Goal: Transaction & Acquisition: Download file/media

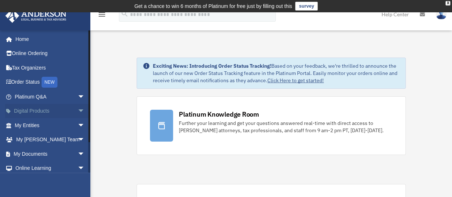
click at [78, 111] on span "arrow_drop_down" at bounding box center [85, 111] width 14 height 15
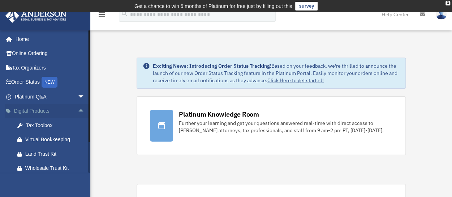
click at [78, 109] on span "arrow_drop_up" at bounding box center [85, 111] width 14 height 15
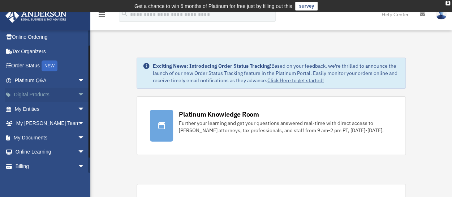
scroll to position [17, 0]
click at [78, 135] on span "arrow_drop_down" at bounding box center [85, 137] width 14 height 15
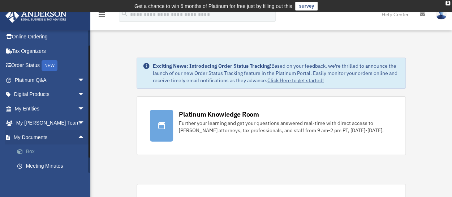
click at [30, 150] on link "Box" at bounding box center [53, 151] width 86 height 14
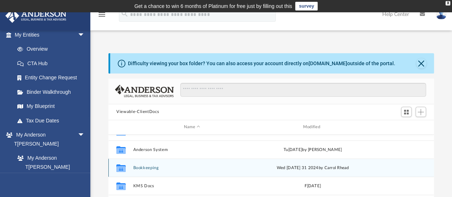
scroll to position [95, 0]
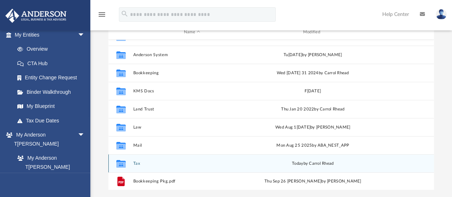
click at [131, 161] on div "Collaborated Folder Tax t[PERSON_NAME][DATE]ol Rhead" at bounding box center [271, 163] width 326 height 18
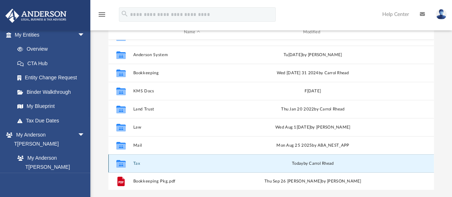
click at [134, 162] on button "Tax" at bounding box center [192, 162] width 118 height 5
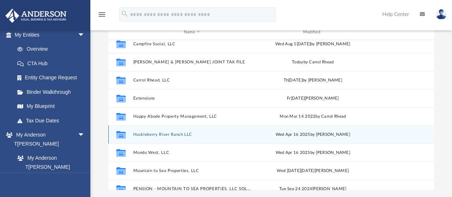
scroll to position [0, 0]
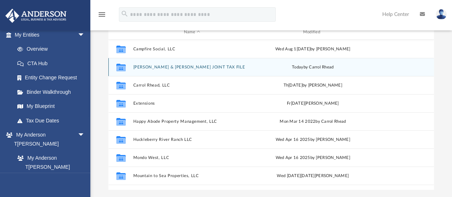
click at [185, 66] on button "[PERSON_NAME] & [PERSON_NAME] JOINT TAX FILE" at bounding box center [192, 66] width 118 height 5
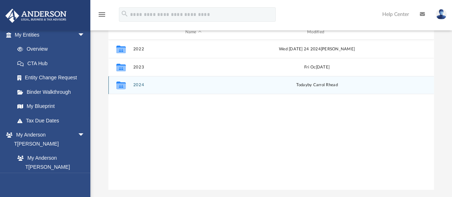
click at [139, 84] on button "2024" at bounding box center [193, 84] width 120 height 5
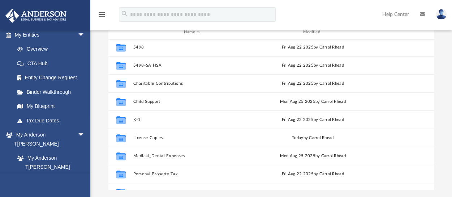
scroll to position [229, 0]
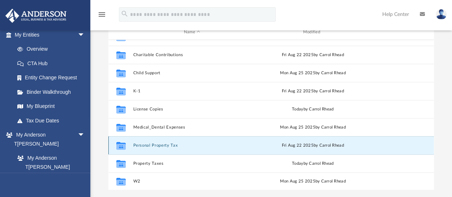
click at [173, 143] on button "Personal Property Tax" at bounding box center [192, 144] width 118 height 5
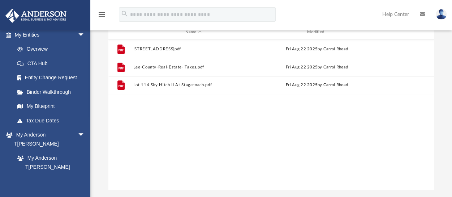
scroll to position [0, 0]
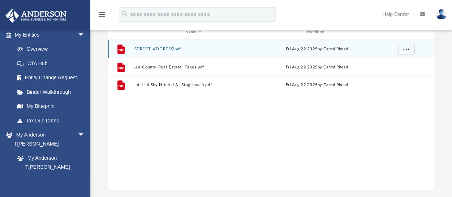
click at [142, 46] on div "File [STREET_ADDRESS]pdf[PERSON_NAME]2025 by [PERSON_NAME][DATE]" at bounding box center [271, 49] width 326 height 18
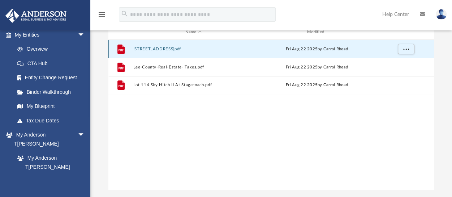
click at [147, 52] on div "File [STREET_ADDRESS]pdf[PERSON_NAME]2025 by [PERSON_NAME][DATE]" at bounding box center [271, 49] width 326 height 18
click at [147, 48] on button "[STREET_ADDRESS]pdf" at bounding box center [193, 48] width 120 height 5
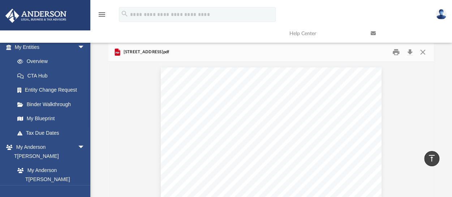
scroll to position [35, 0]
click at [421, 51] on button "Close" at bounding box center [422, 52] width 13 height 11
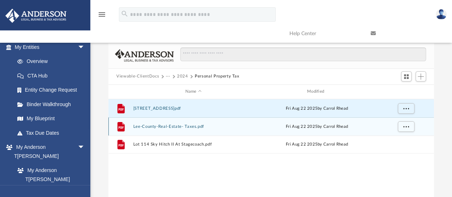
click at [192, 127] on button "Lee-County-Real-Estate- Taxes.pdf" at bounding box center [193, 126] width 120 height 5
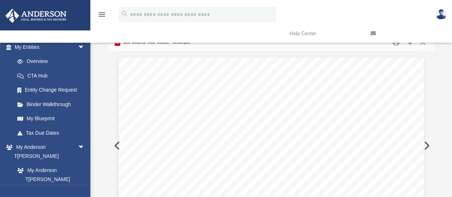
scroll to position [0, 0]
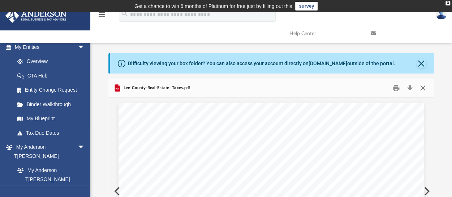
click at [419, 85] on button "Close" at bounding box center [422, 87] width 13 height 11
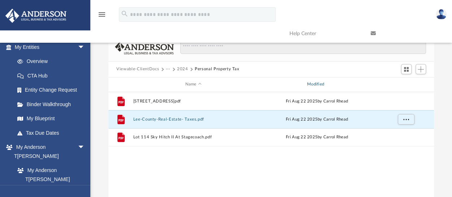
scroll to position [51, 0]
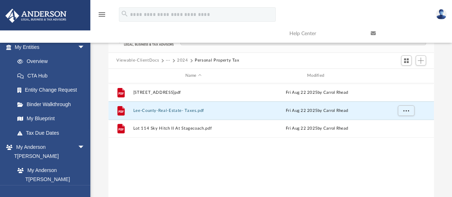
click at [185, 60] on button "2024" at bounding box center [182, 60] width 11 height 7
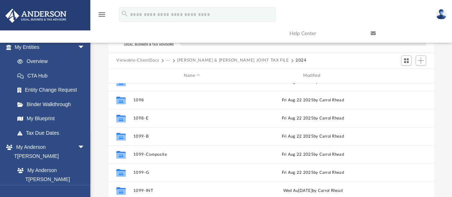
scroll to position [28, 0]
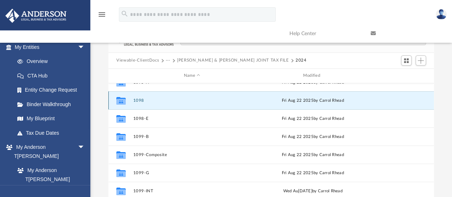
click at [142, 99] on button "1098" at bounding box center [192, 100] width 118 height 5
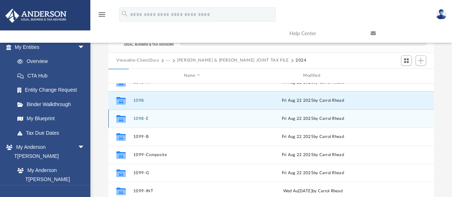
scroll to position [0, 0]
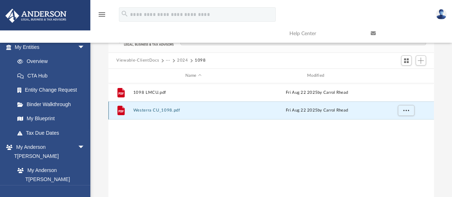
click at [145, 109] on button "Westerra CU_1098.pdf" at bounding box center [193, 110] width 120 height 5
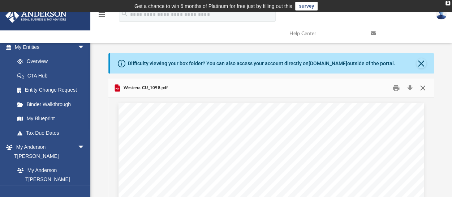
click at [422, 84] on button "Close" at bounding box center [422, 87] width 13 height 11
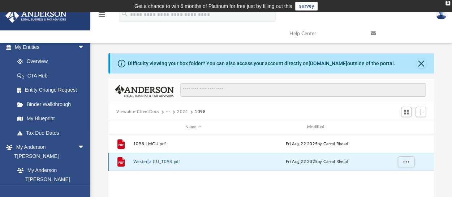
drag, startPoint x: 166, startPoint y: 162, endPoint x: 148, endPoint y: 159, distance: 18.1
click at [148, 159] on div "File Westerra CU_1098[PERSON_NAME] 22 2025 by [PERSON_NAME][DATE]" at bounding box center [271, 161] width 326 height 18
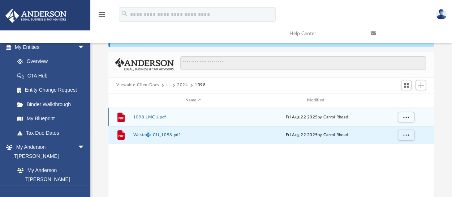
scroll to position [27, 0]
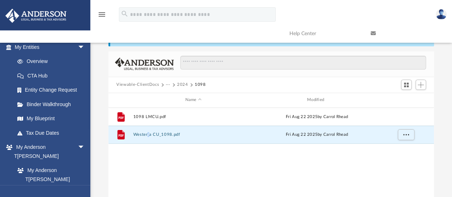
click at [185, 82] on button "2024" at bounding box center [182, 84] width 11 height 7
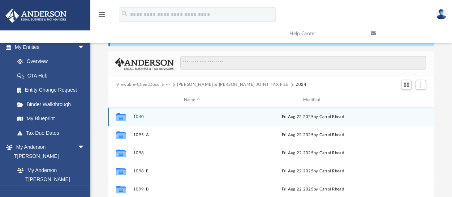
click at [139, 114] on button "1040" at bounding box center [192, 116] width 118 height 5
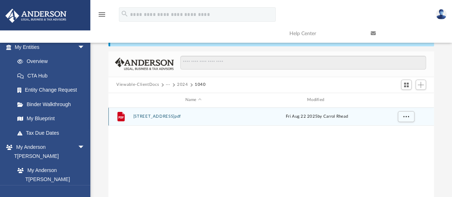
click at [147, 115] on button "[STREET_ADDRESS]pdf" at bounding box center [193, 116] width 120 height 5
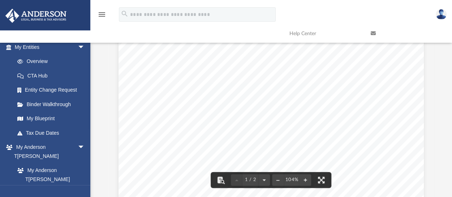
scroll to position [0, 0]
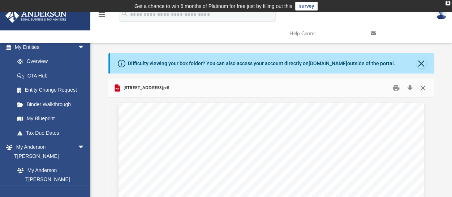
click at [423, 85] on button "Close" at bounding box center [422, 87] width 13 height 11
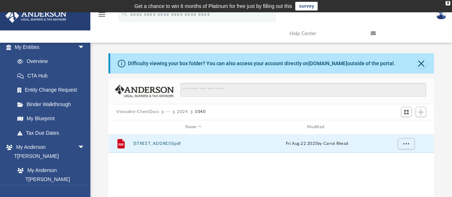
click at [182, 111] on button "2024" at bounding box center [182, 111] width 11 height 7
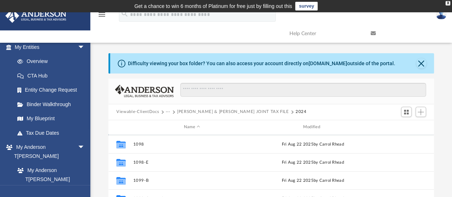
scroll to position [36, 0]
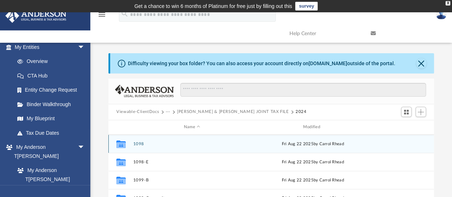
click at [140, 141] on button "1098" at bounding box center [192, 143] width 118 height 5
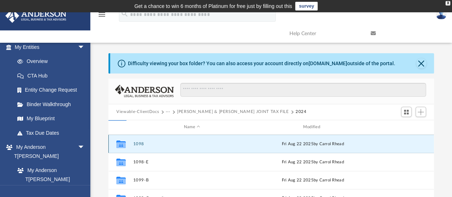
scroll to position [0, 0]
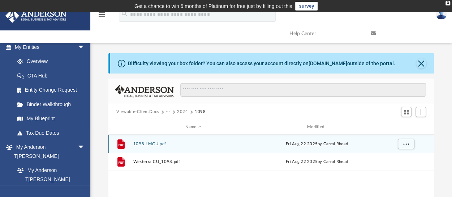
click at [150, 143] on button "1098 LMCU.pdf" at bounding box center [193, 143] width 120 height 5
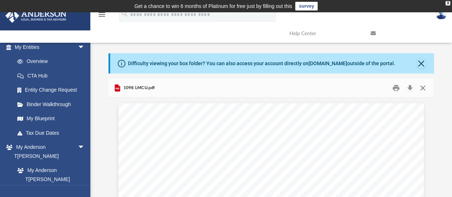
click at [421, 83] on button "Close" at bounding box center [422, 87] width 13 height 11
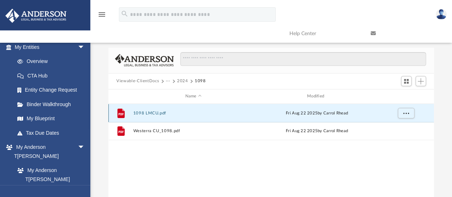
scroll to position [29, 0]
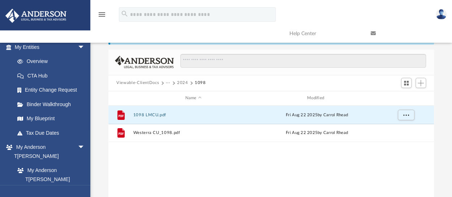
click at [181, 79] on button "2024" at bounding box center [182, 82] width 11 height 7
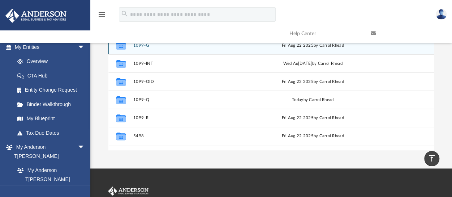
scroll to position [72, 0]
